Goal: Entertainment & Leisure: Consume media (video, audio)

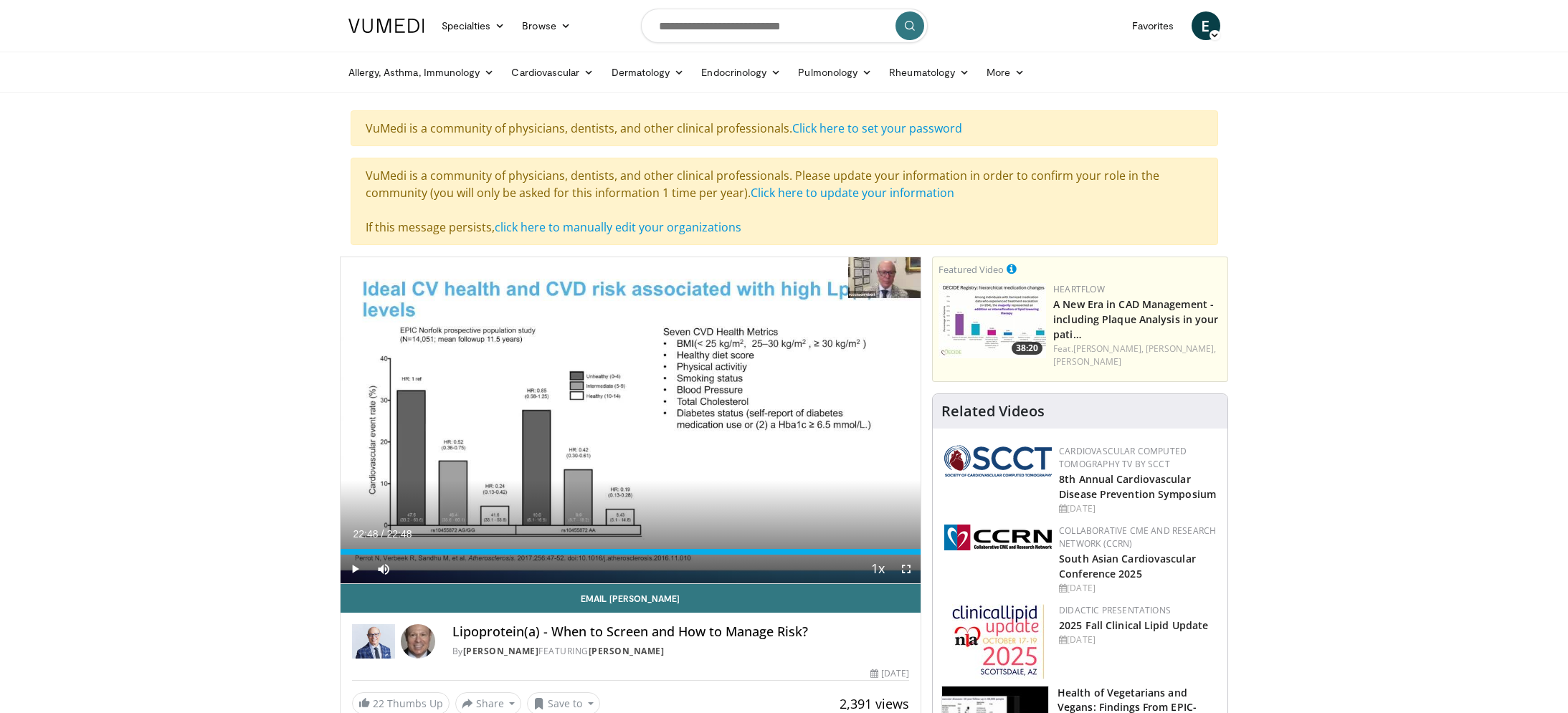
drag, startPoint x: 356, startPoint y: 554, endPoint x: 932, endPoint y: 538, distance: 576.2
